Goal: Complete application form

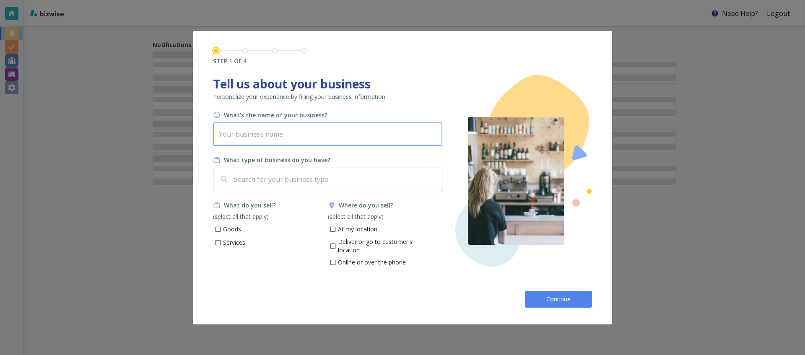
click at [327, 145] on input "text" at bounding box center [327, 133] width 229 height 23
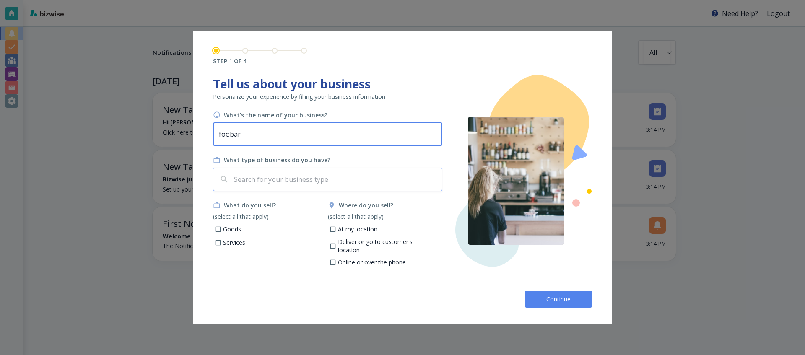
type input "foobar"
click at [283, 177] on input "text" at bounding box center [335, 179] width 206 height 16
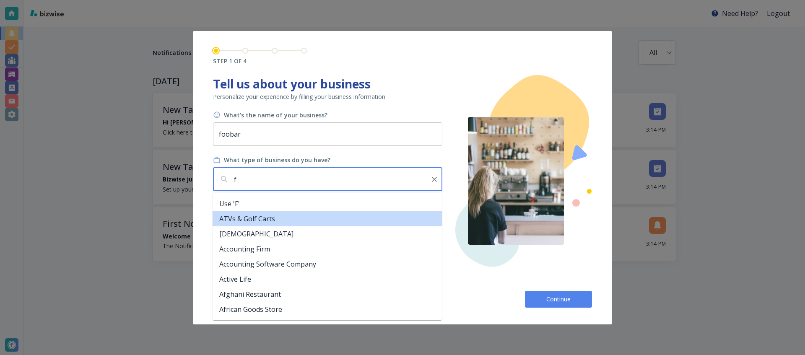
click at [285, 219] on li "ATVs & Golf Carts" at bounding box center [327, 218] width 229 height 15
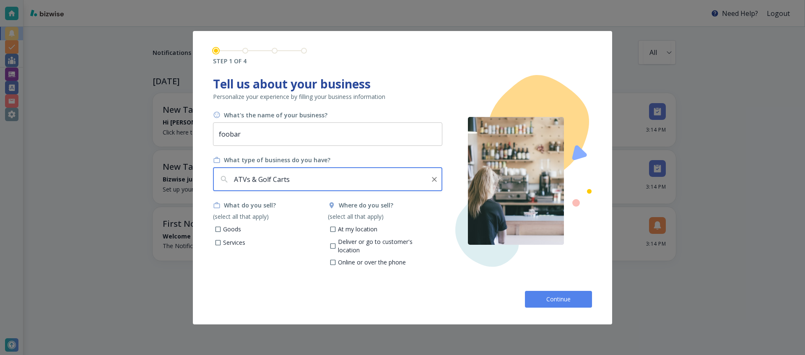
type input "ATVs & Golf Carts"
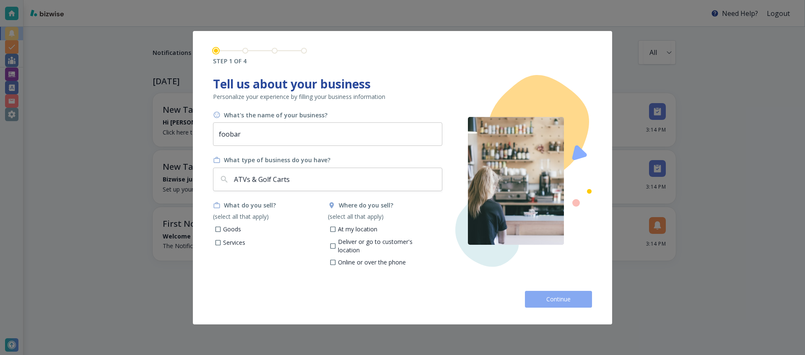
click at [542, 291] on button "Continue" at bounding box center [558, 299] width 67 height 17
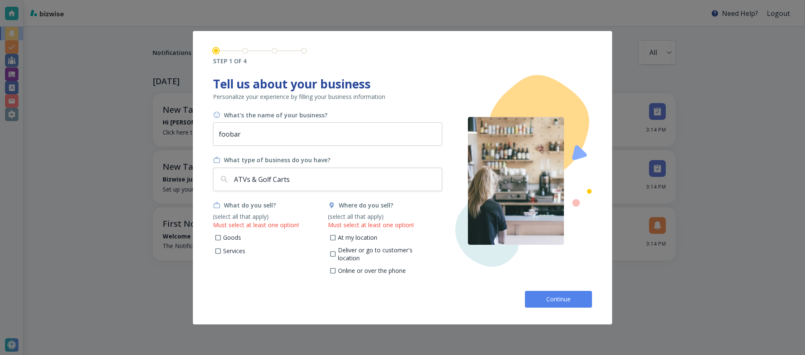
click at [542, 291] on button "Continue" at bounding box center [558, 299] width 67 height 17
click at [346, 236] on p "At my location" at bounding box center [357, 237] width 39 height 8
click at [336, 236] on input "At my location" at bounding box center [332, 238] width 7 height 7
checkbox input "true"
click at [234, 236] on p "Goods" at bounding box center [232, 237] width 18 height 8
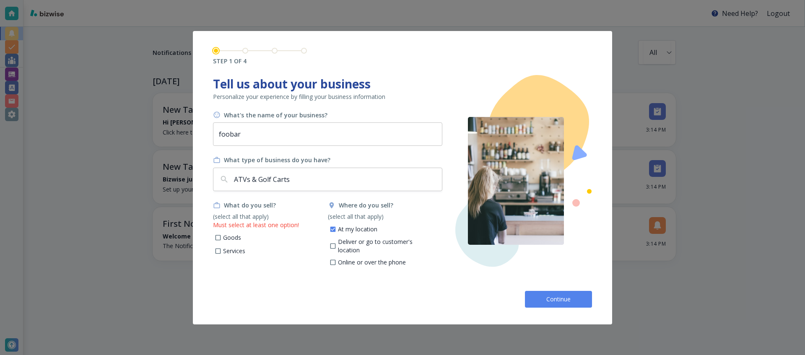
click at [222, 236] on input "Goods" at bounding box center [218, 238] width 7 height 7
checkbox input "true"
click at [520, 285] on div "Continue" at bounding box center [402, 295] width 379 height 23
click at [539, 294] on button "Continue" at bounding box center [558, 299] width 67 height 17
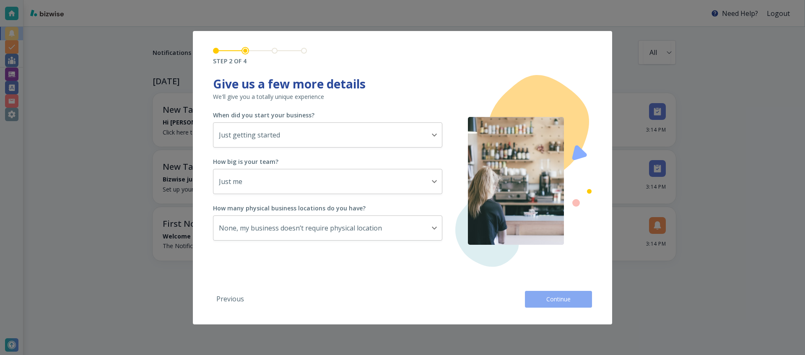
click at [539, 294] on button "Continue" at bounding box center [558, 299] width 67 height 17
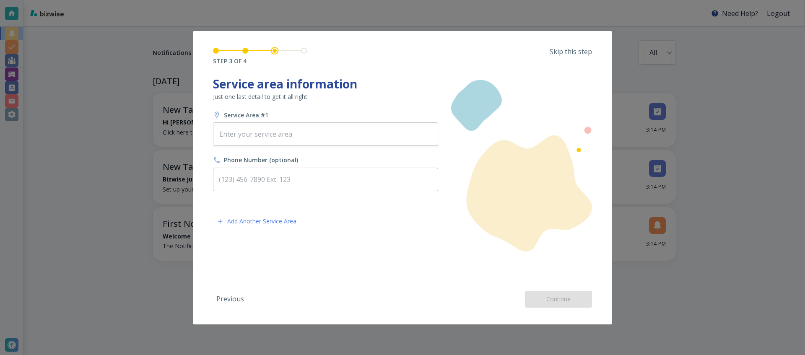
click at [539, 294] on div "Previous Continue" at bounding box center [402, 295] width 379 height 23
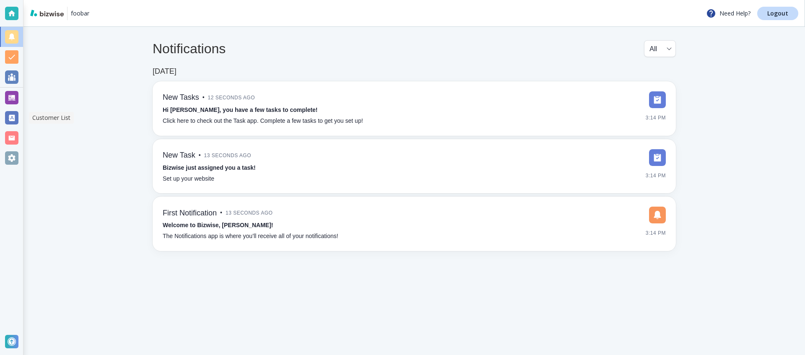
click at [14, 120] on div at bounding box center [11, 117] width 13 height 13
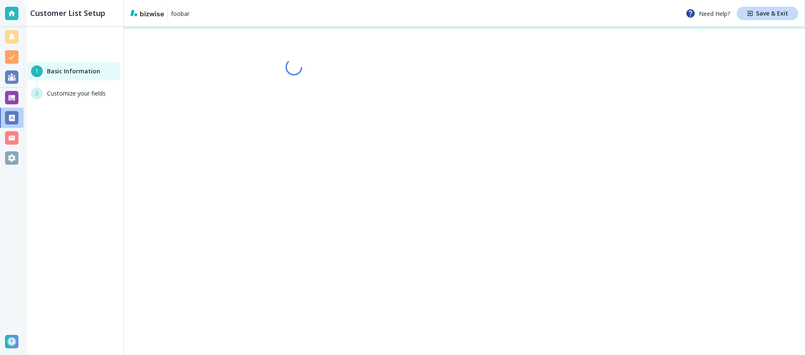
click at [13, 137] on div at bounding box center [11, 137] width 13 height 13
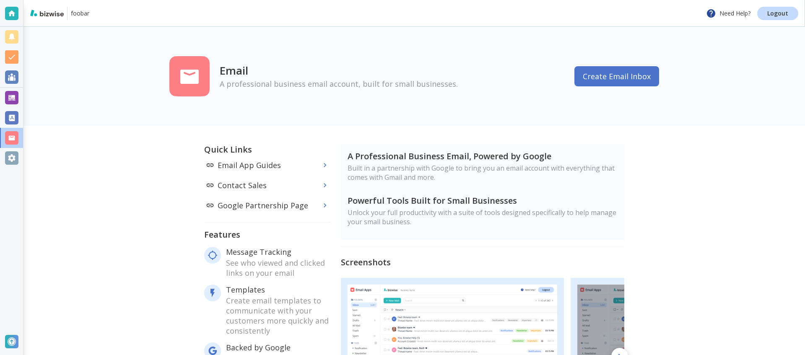
scroll to position [201, 0]
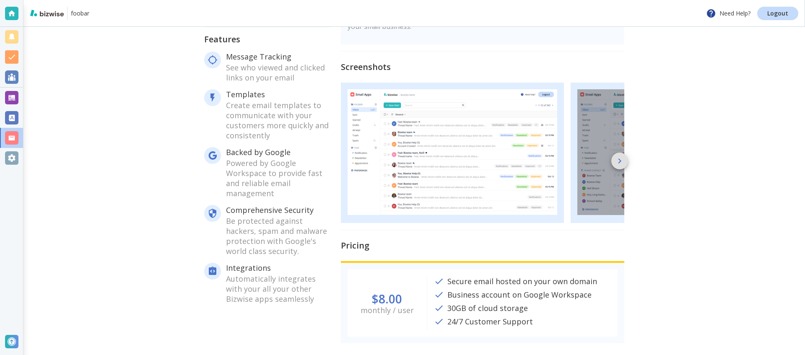
click at [612, 157] on button "button" at bounding box center [619, 161] width 17 height 17
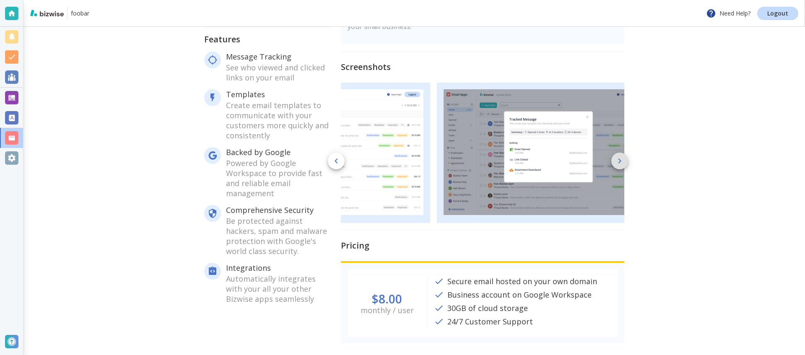
scroll to position [0, 210]
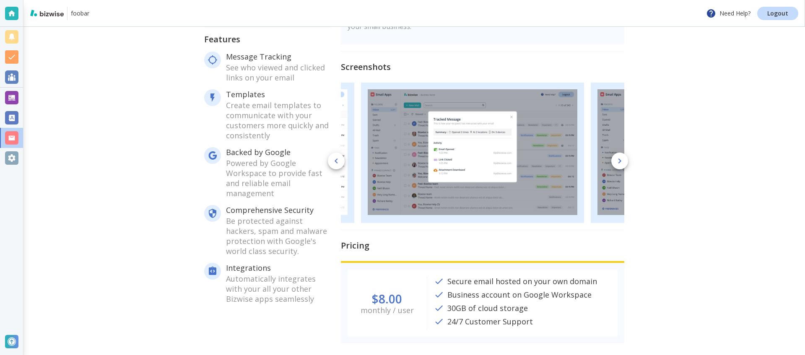
click at [338, 146] on img at bounding box center [243, 152] width 210 height 126
click at [331, 156] on icon "button" at bounding box center [336, 161] width 10 height 10
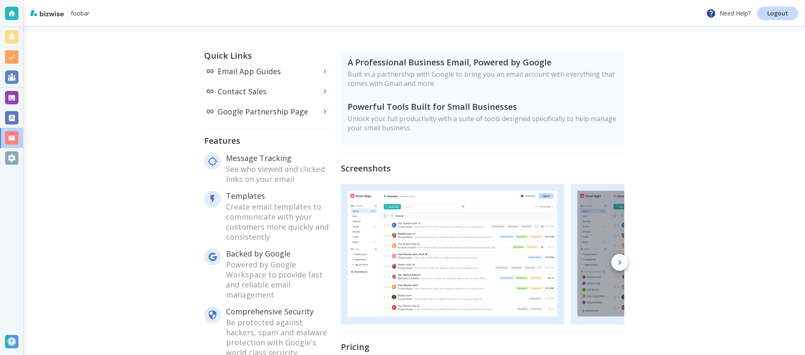
scroll to position [0, 0]
